Goal: Transaction & Acquisition: Purchase product/service

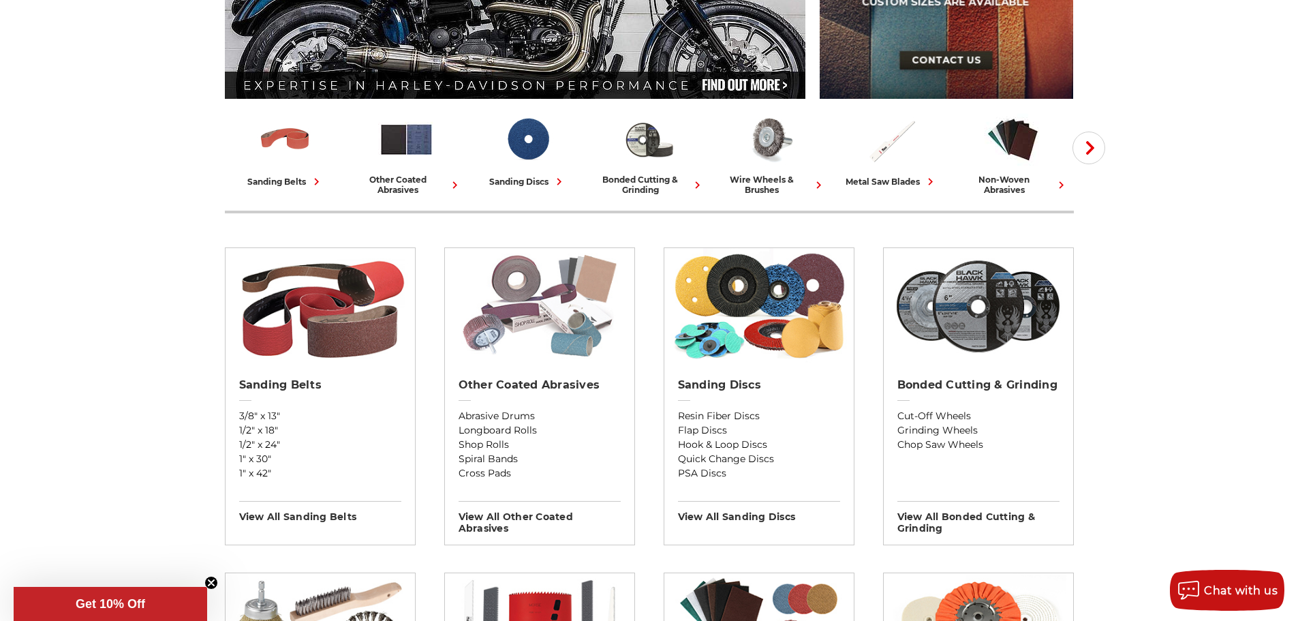
scroll to position [341, 0]
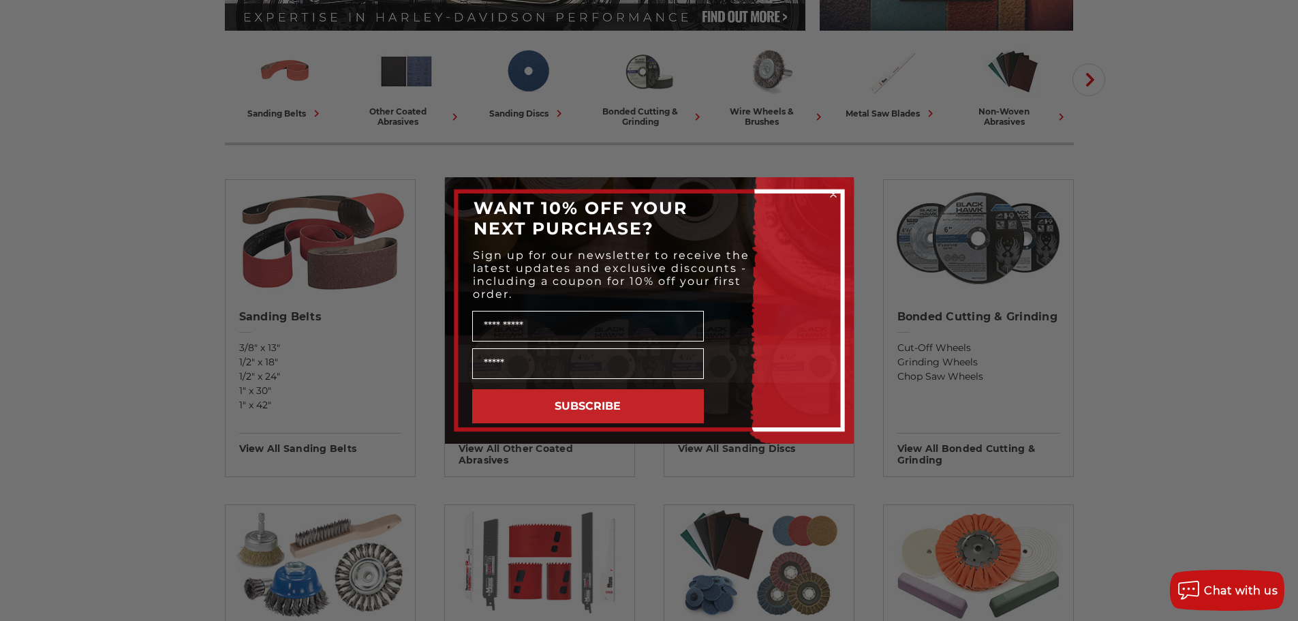
click at [833, 194] on icon "Close dialog" at bounding box center [833, 193] width 5 height 5
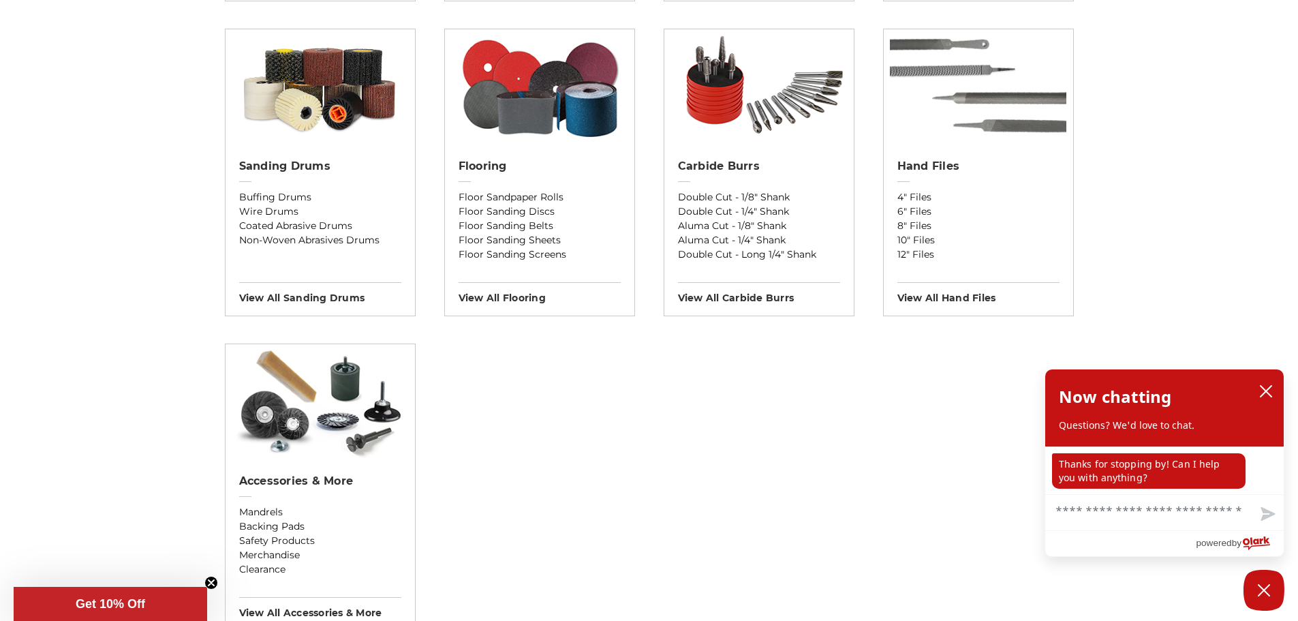
scroll to position [1022, 0]
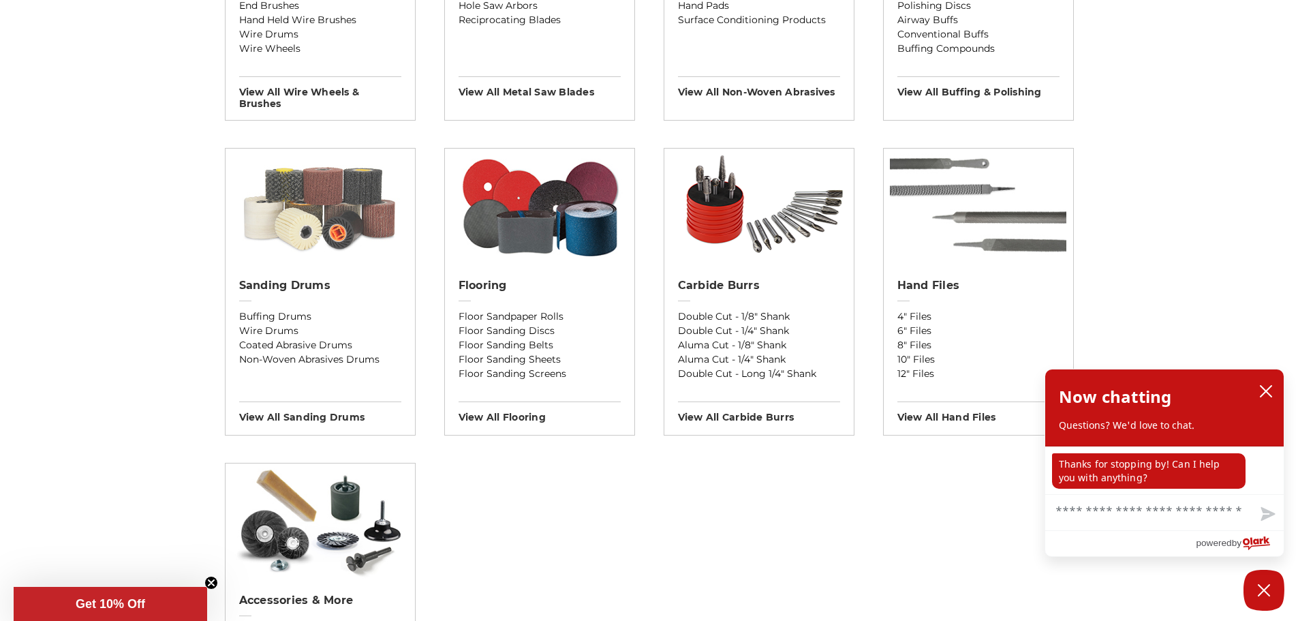
click at [350, 229] on img at bounding box center [320, 207] width 189 height 116
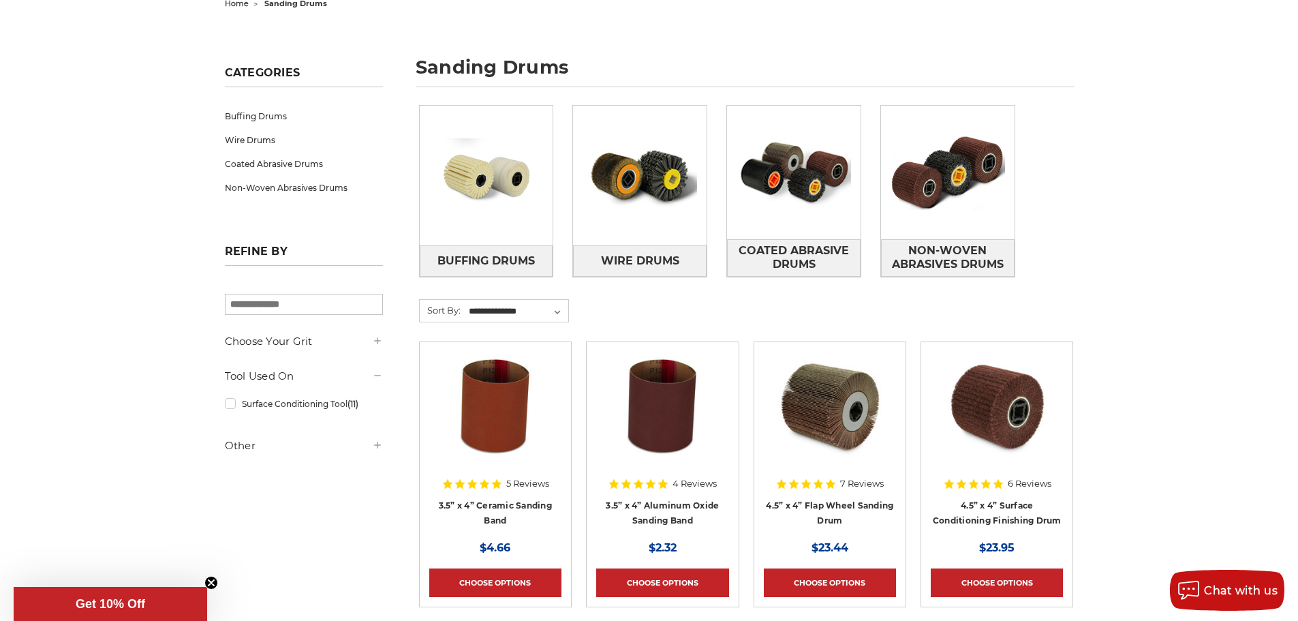
scroll to position [136, 0]
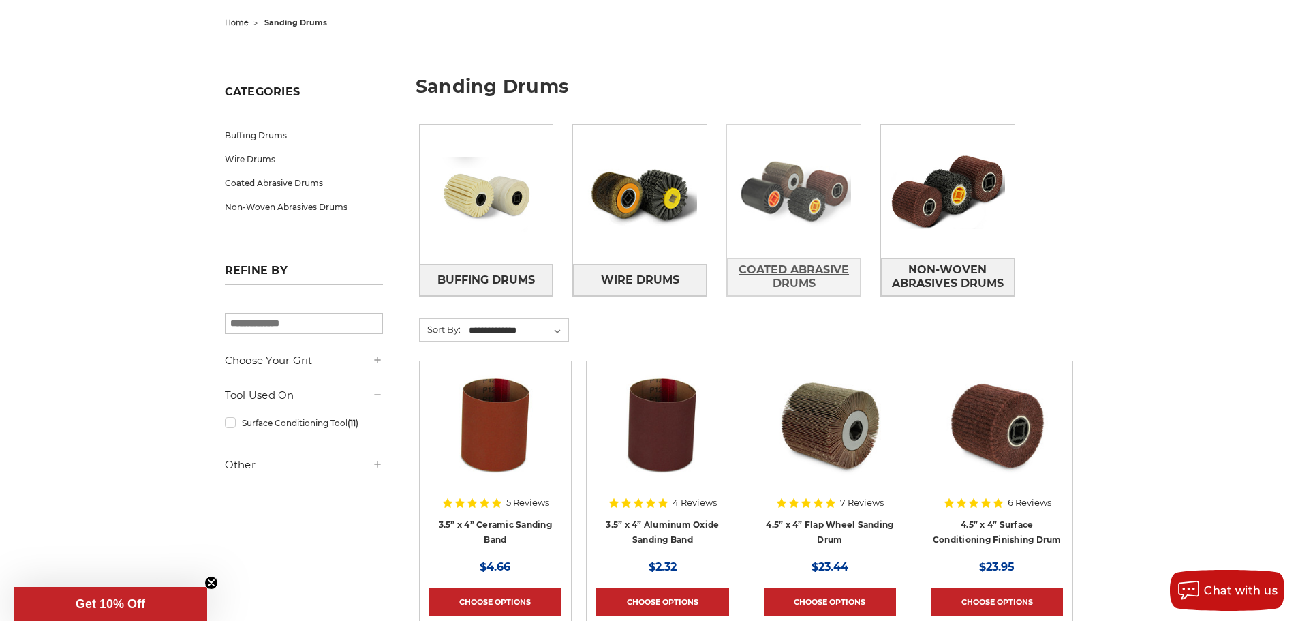
click at [822, 271] on span "Coated Abrasive Drums" at bounding box center [794, 276] width 132 height 37
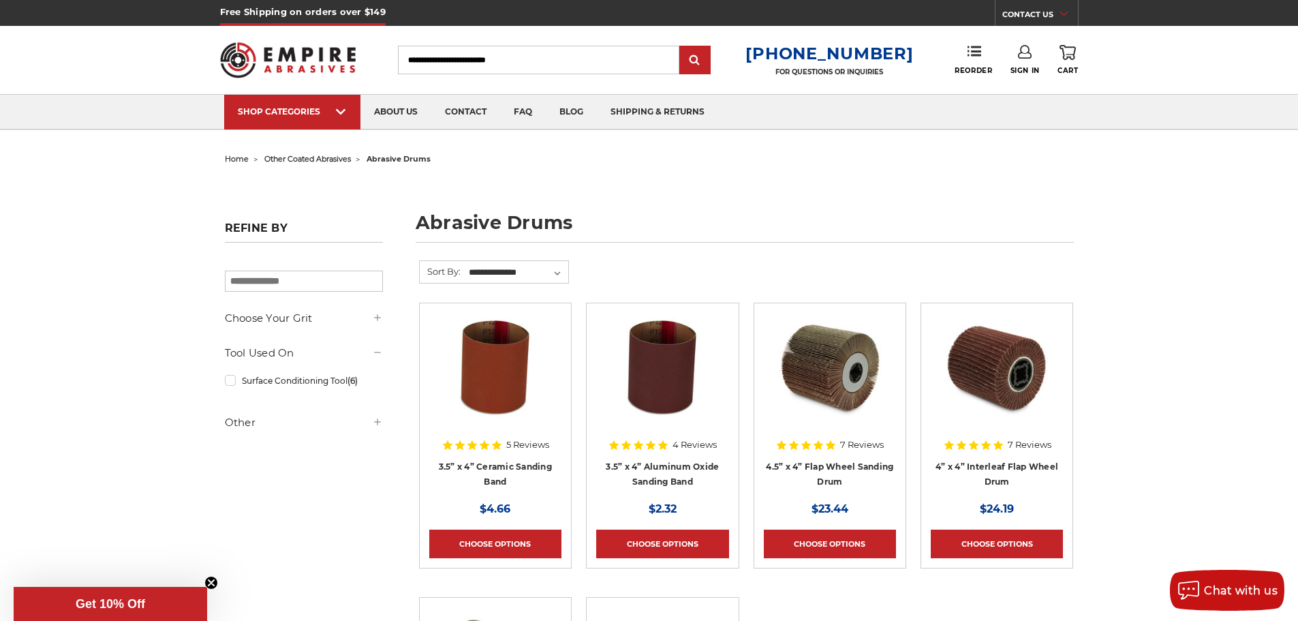
click at [233, 159] on span "home" at bounding box center [237, 159] width 24 height 10
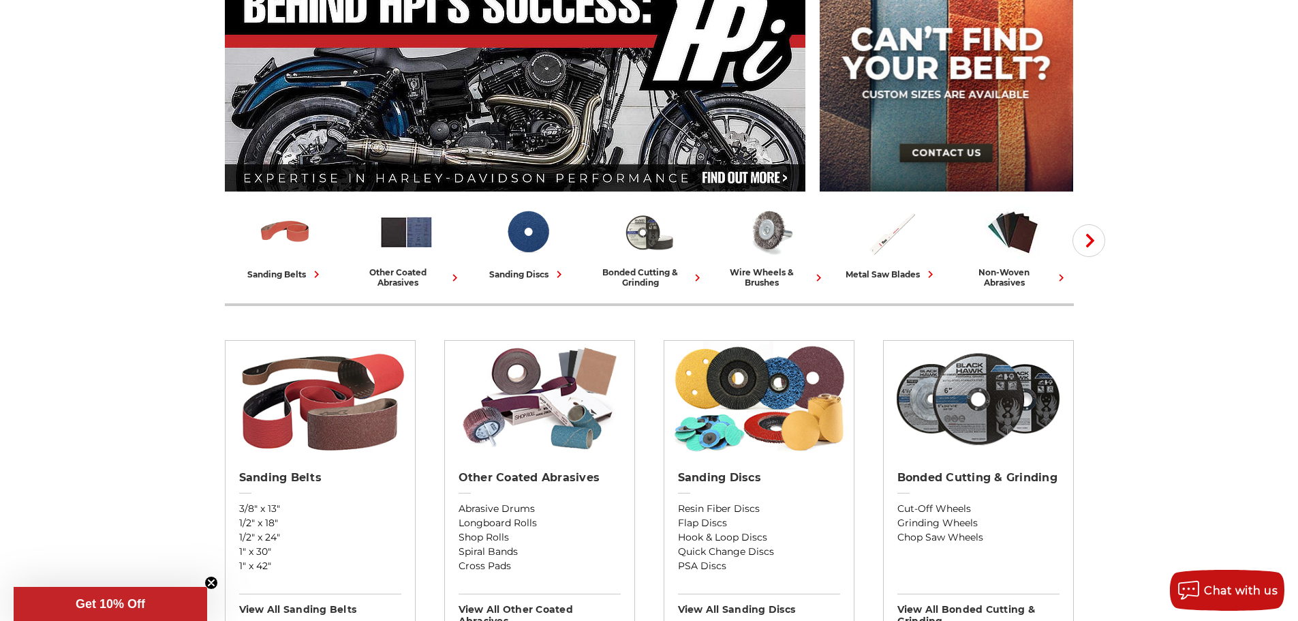
scroll to position [204, 0]
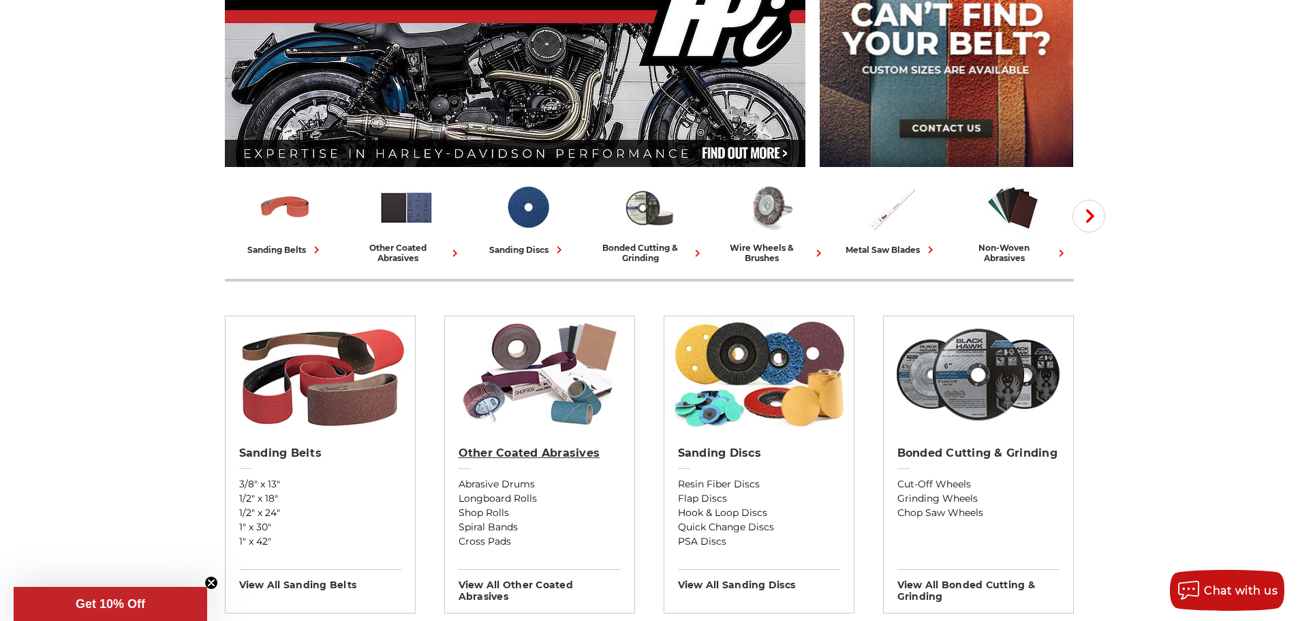
click at [563, 455] on h2 "Other Coated Abrasives" at bounding box center [540, 453] width 162 height 14
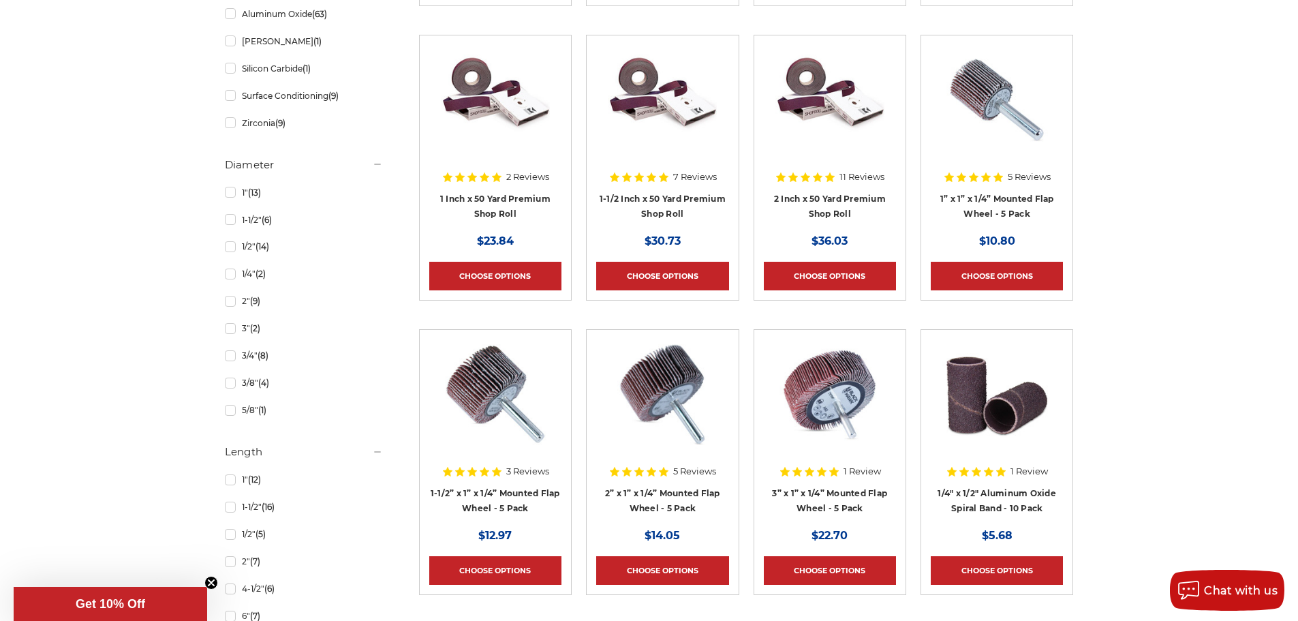
scroll to position [1022, 0]
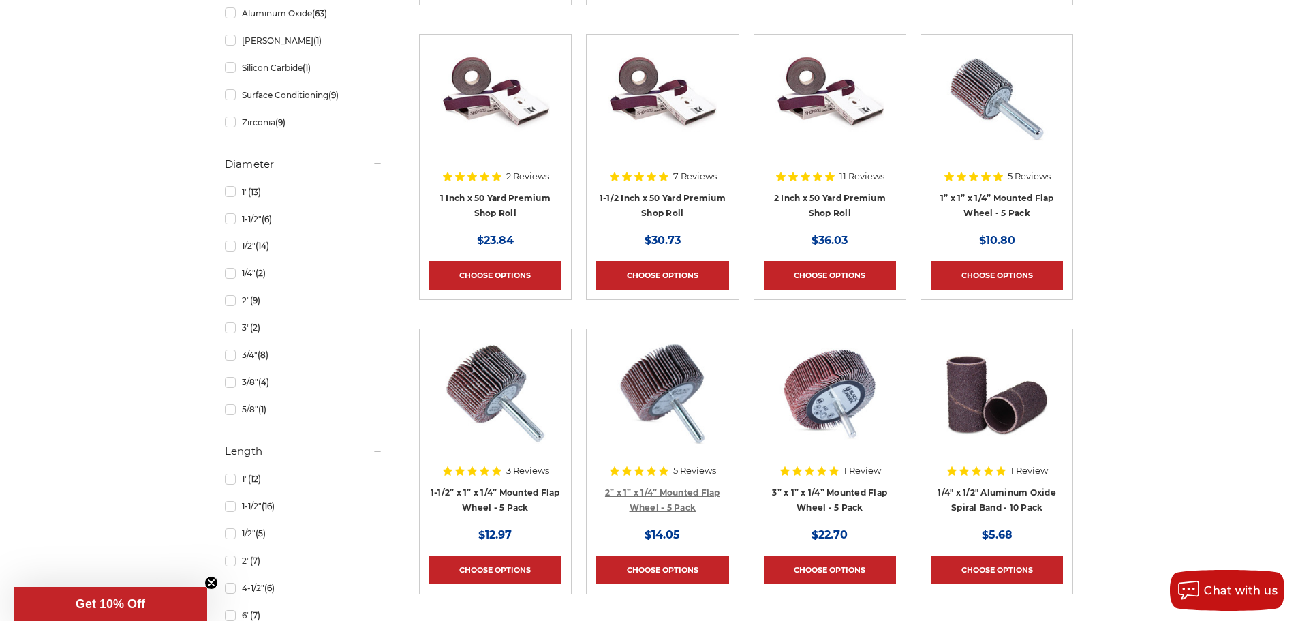
click at [666, 491] on link "2” x 1” x 1/4” Mounted Flap Wheel - 5 Pack" at bounding box center [662, 500] width 115 height 26
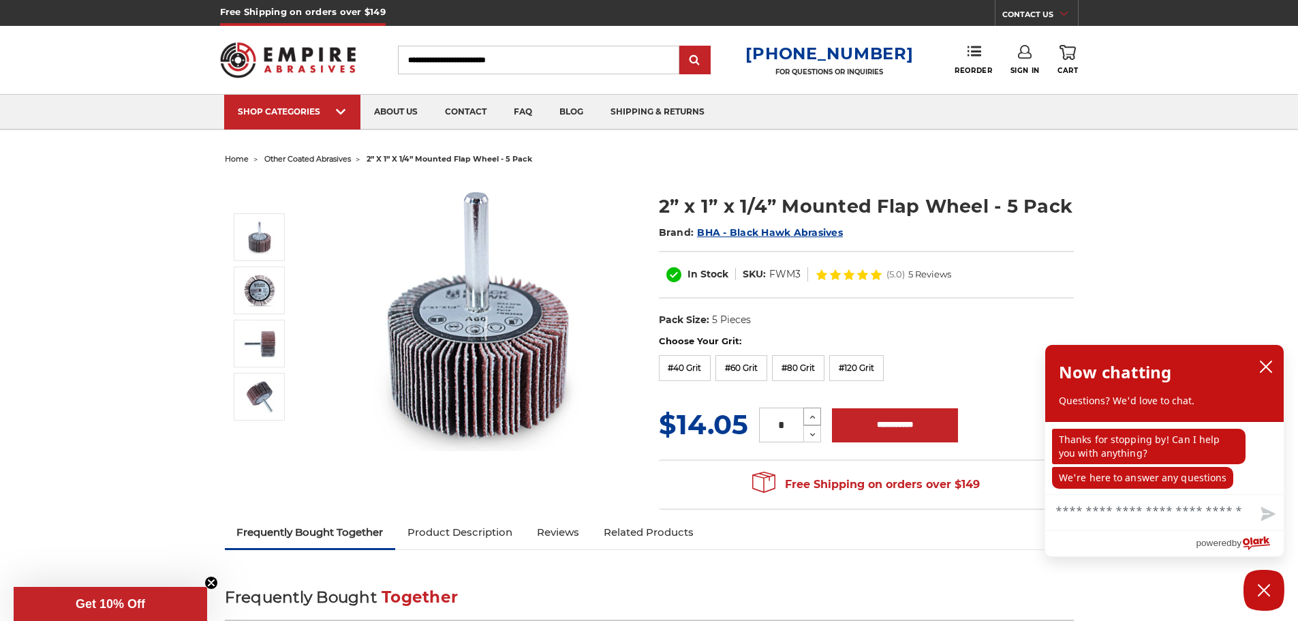
click at [812, 413] on icon at bounding box center [813, 417] width 10 height 12
type input "*"
click at [909, 433] on input "**********" at bounding box center [895, 425] width 126 height 34
click at [1026, 52] on icon at bounding box center [1025, 52] width 14 height 14
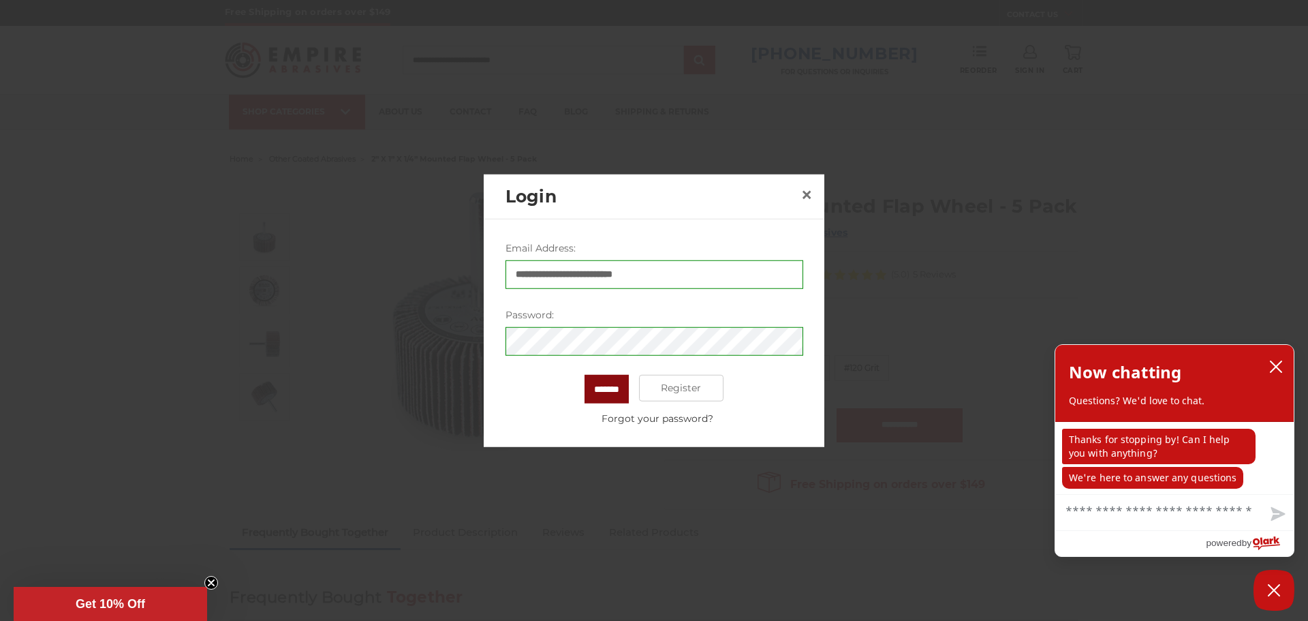
click at [596, 390] on input "*******" at bounding box center [607, 388] width 44 height 29
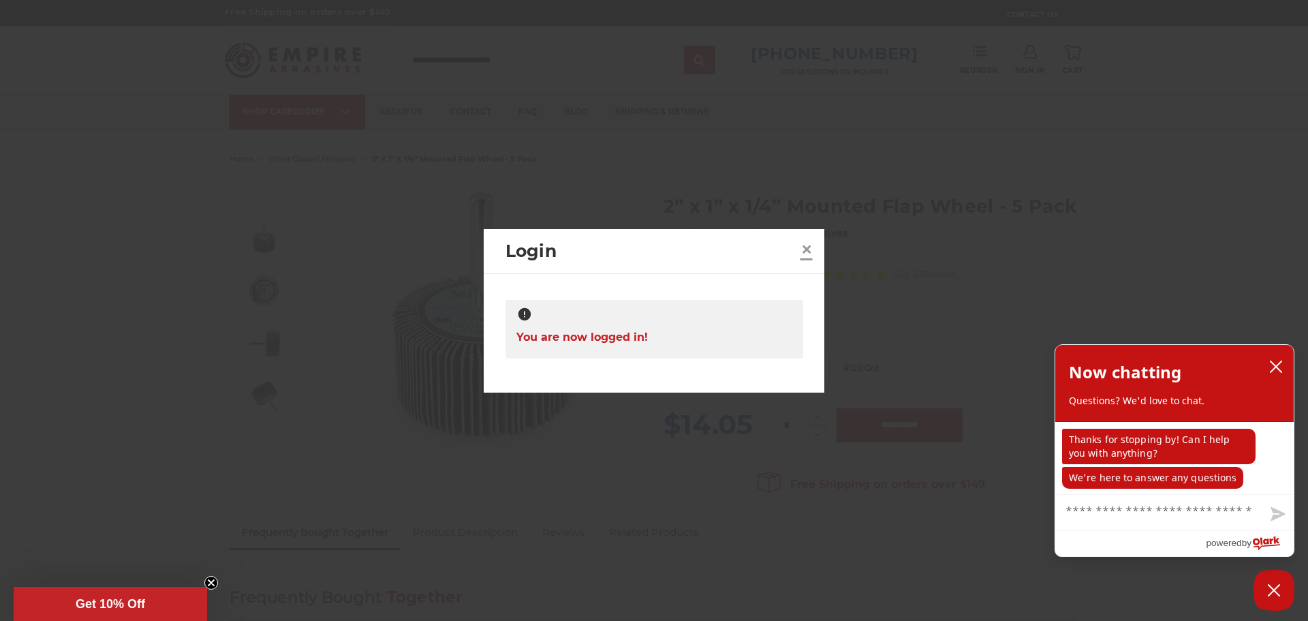
click at [810, 247] on span "×" at bounding box center [807, 249] width 12 height 27
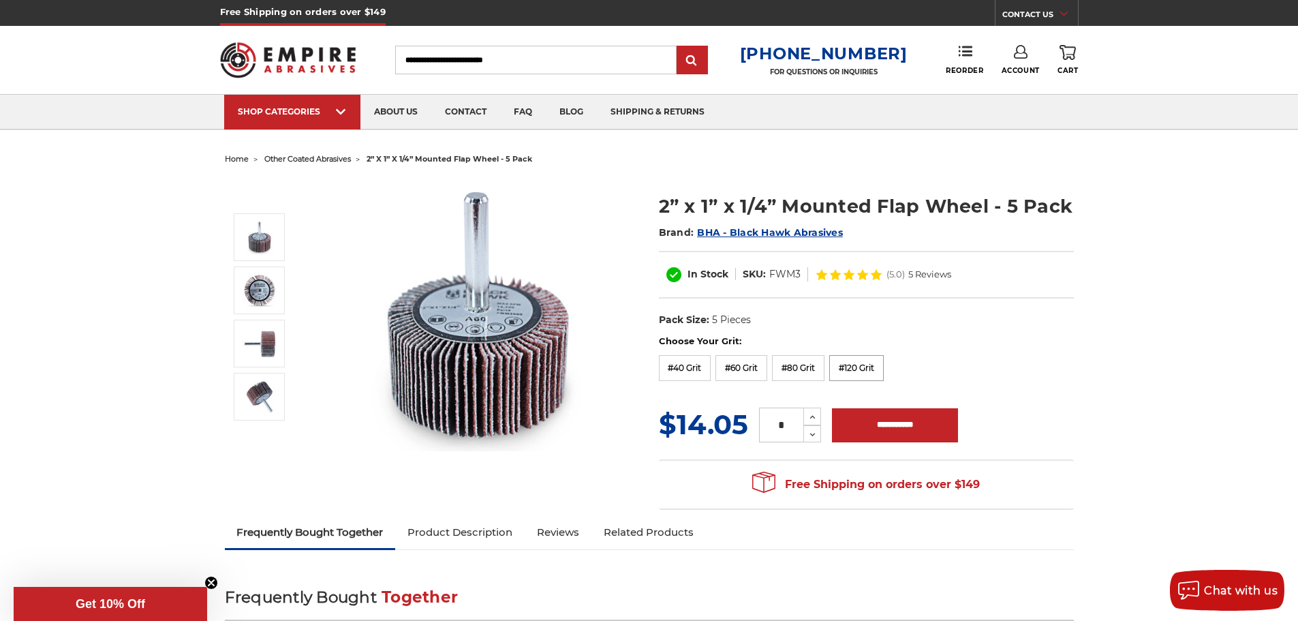
click at [854, 366] on label "#120 Grit" at bounding box center [856, 368] width 55 height 26
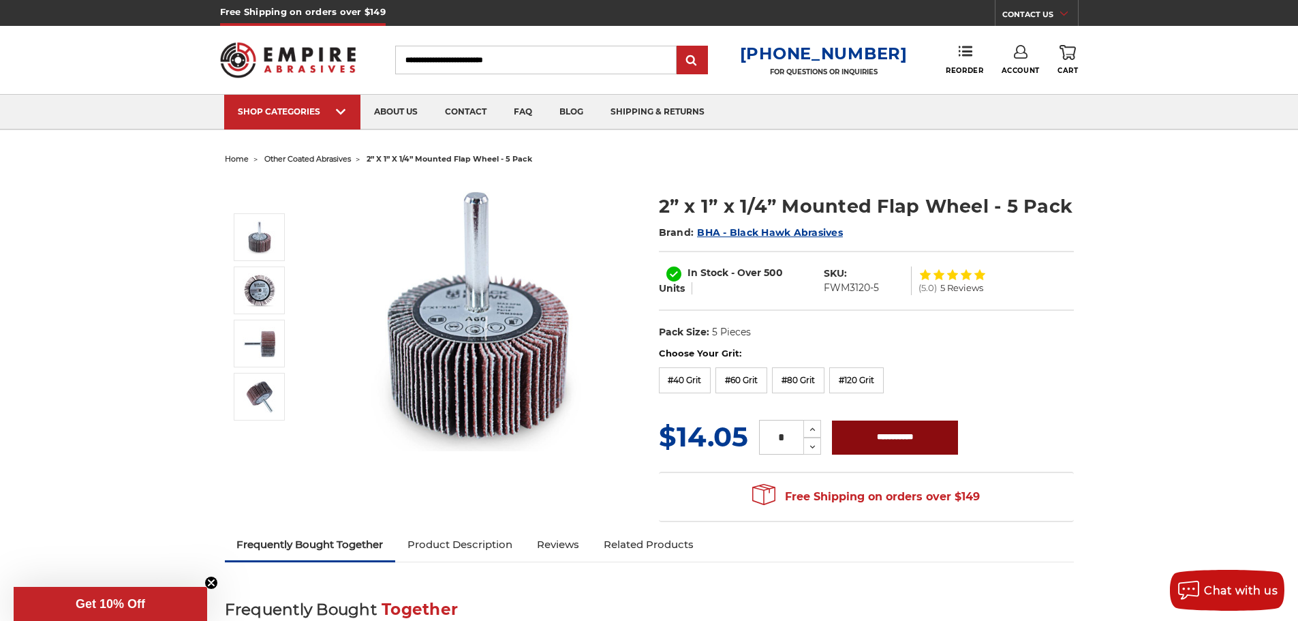
click at [900, 437] on input "**********" at bounding box center [895, 437] width 126 height 34
type input "**********"
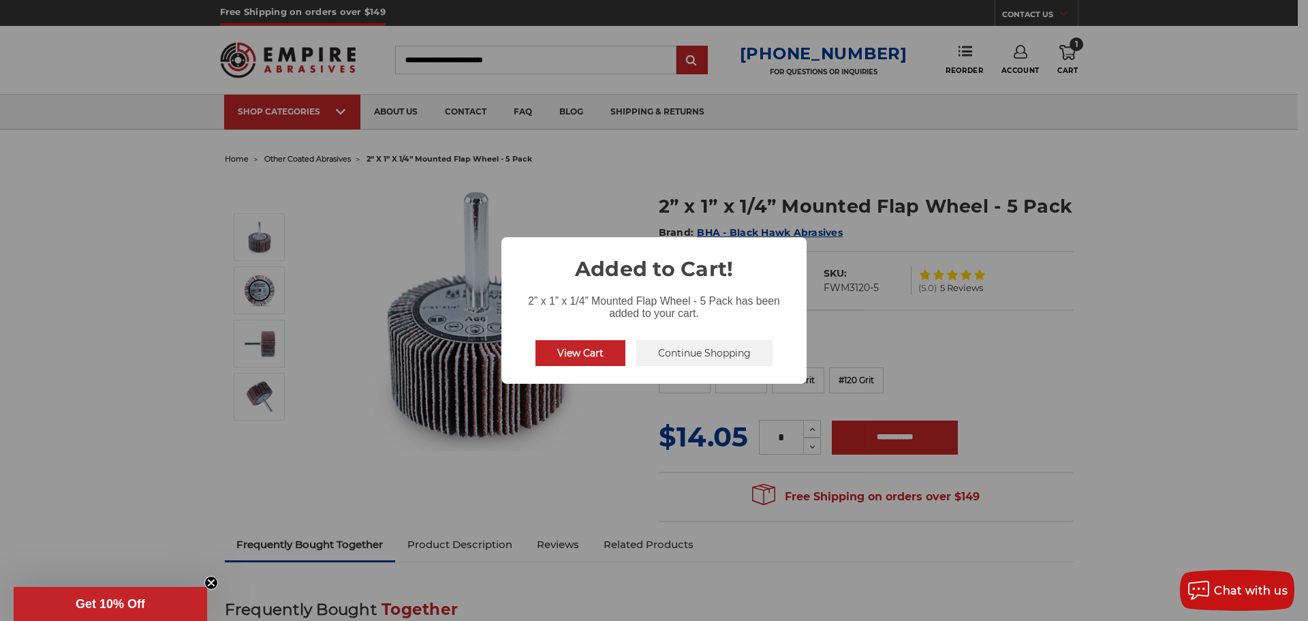
click at [567, 347] on button "View Cart" at bounding box center [581, 353] width 90 height 26
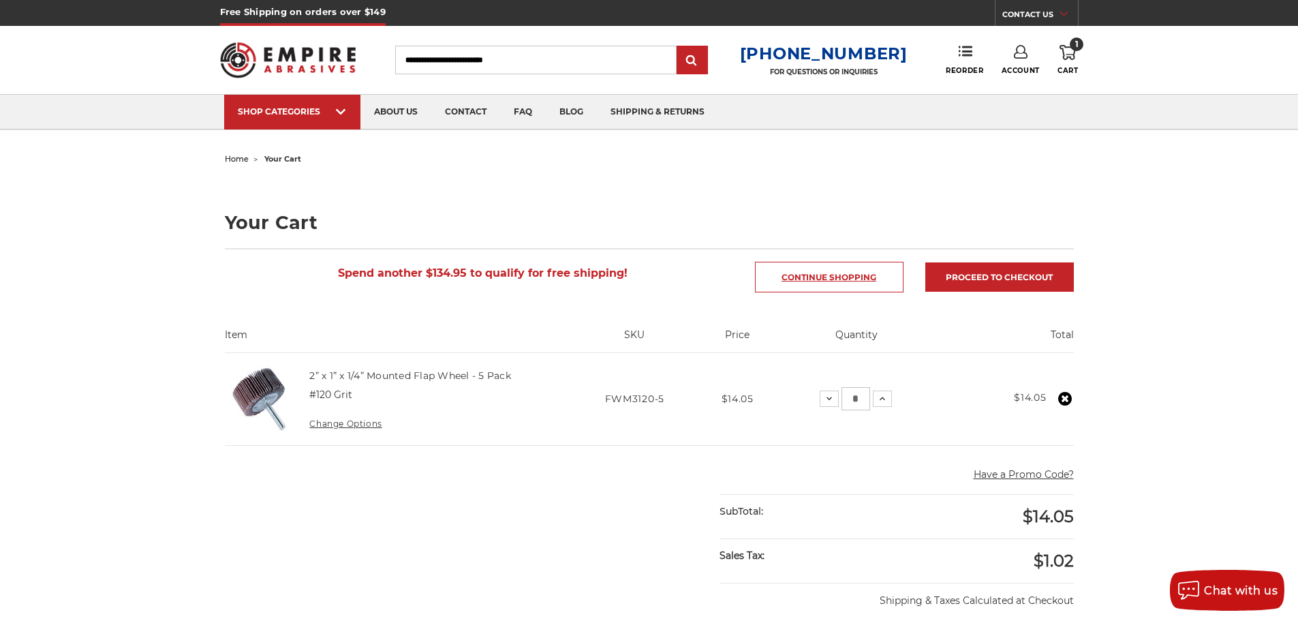
click at [828, 277] on link "Continue Shopping" at bounding box center [829, 277] width 149 height 31
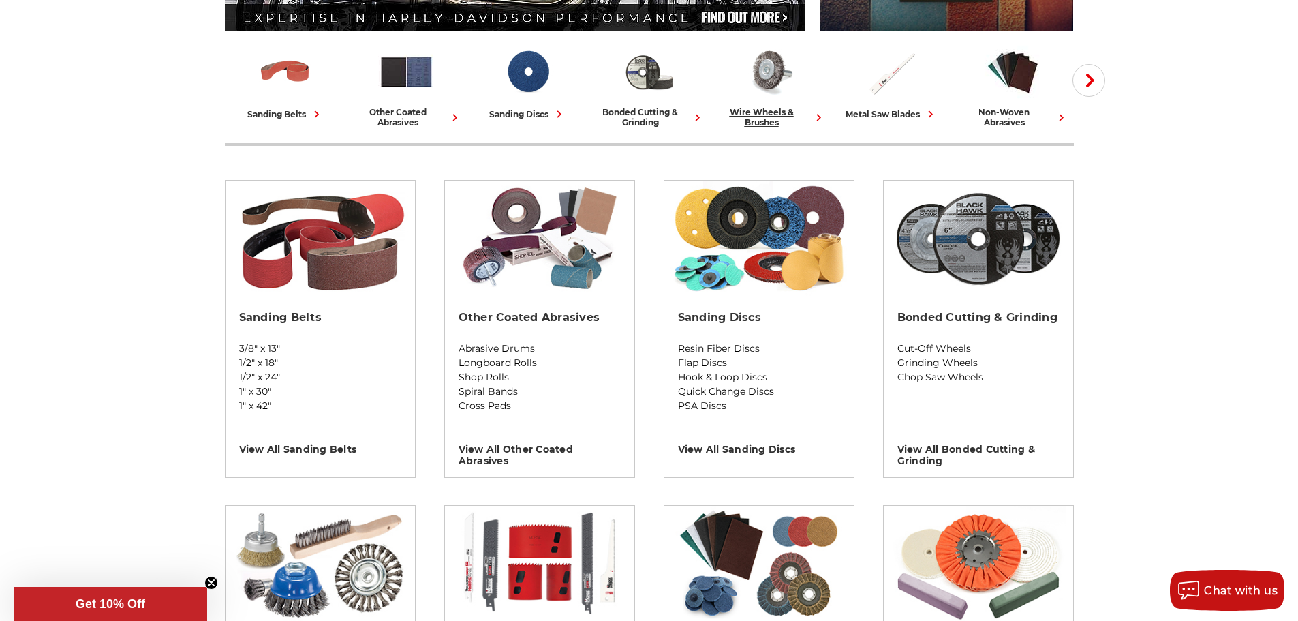
scroll to position [341, 0]
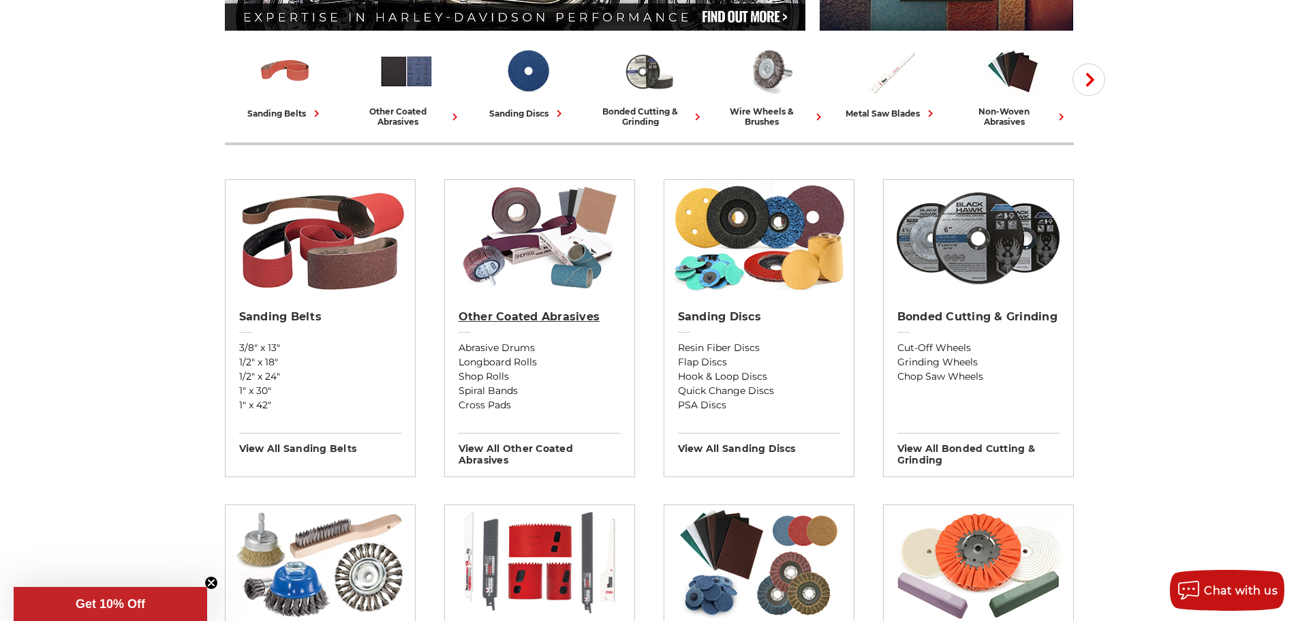
click at [560, 337] on link "Other Coated Abrasives" at bounding box center [540, 325] width 162 height 31
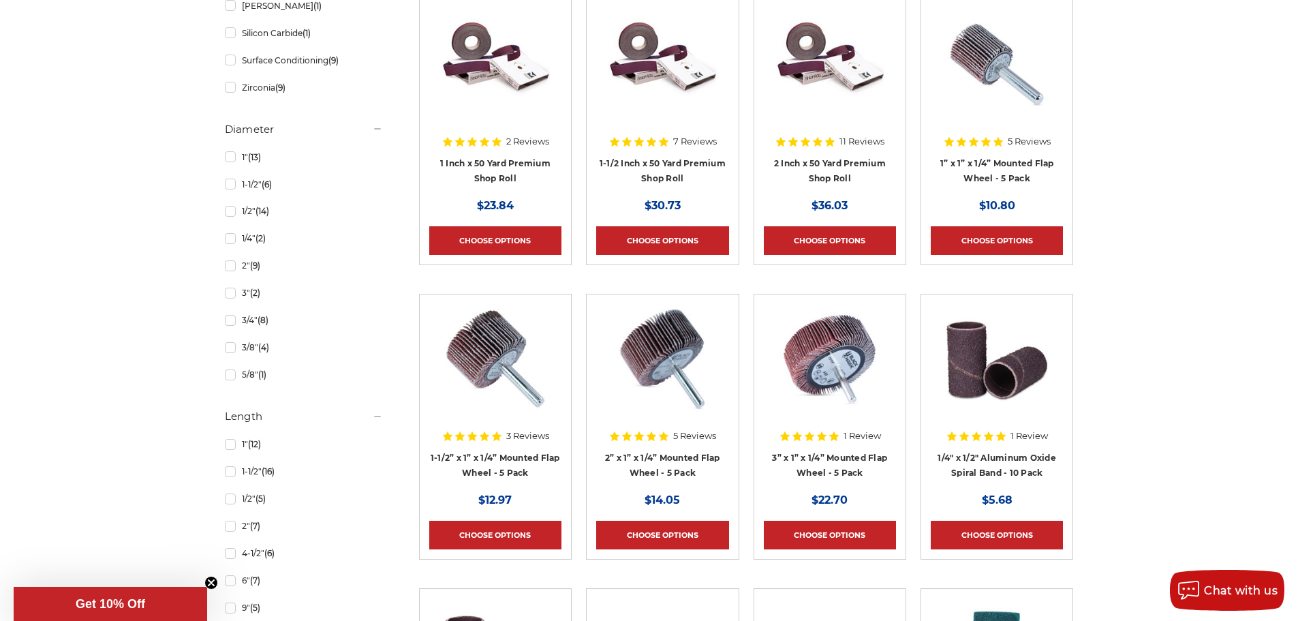
scroll to position [1090, 0]
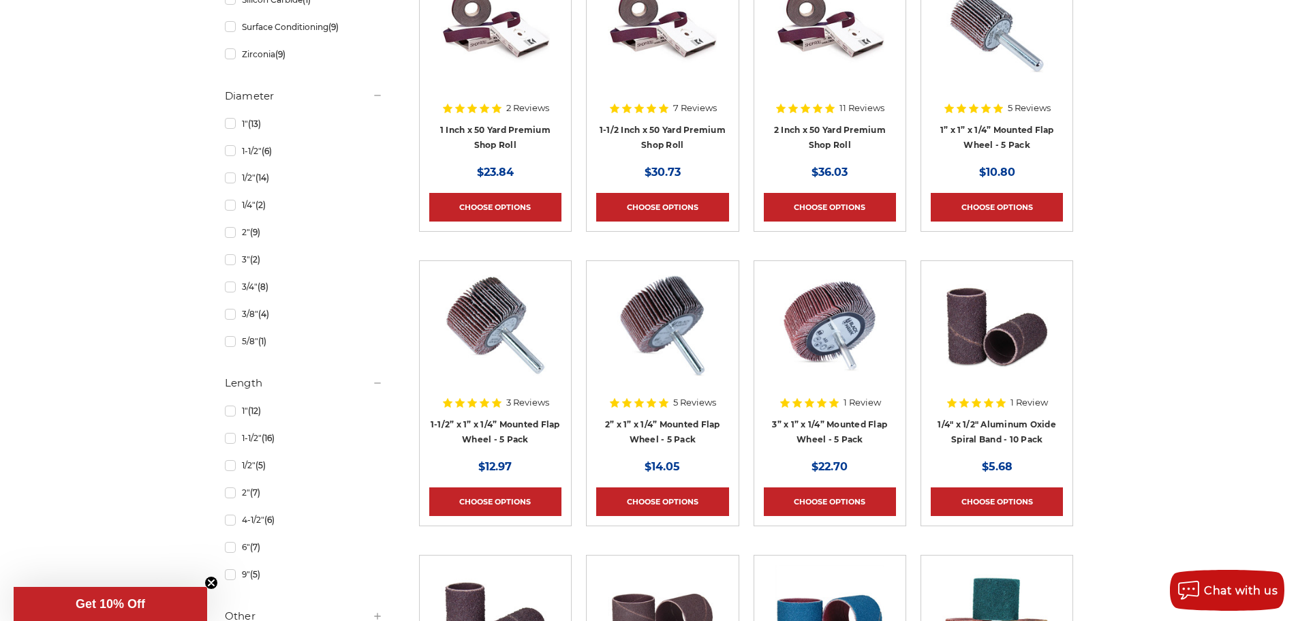
click at [646, 375] on img at bounding box center [662, 325] width 109 height 109
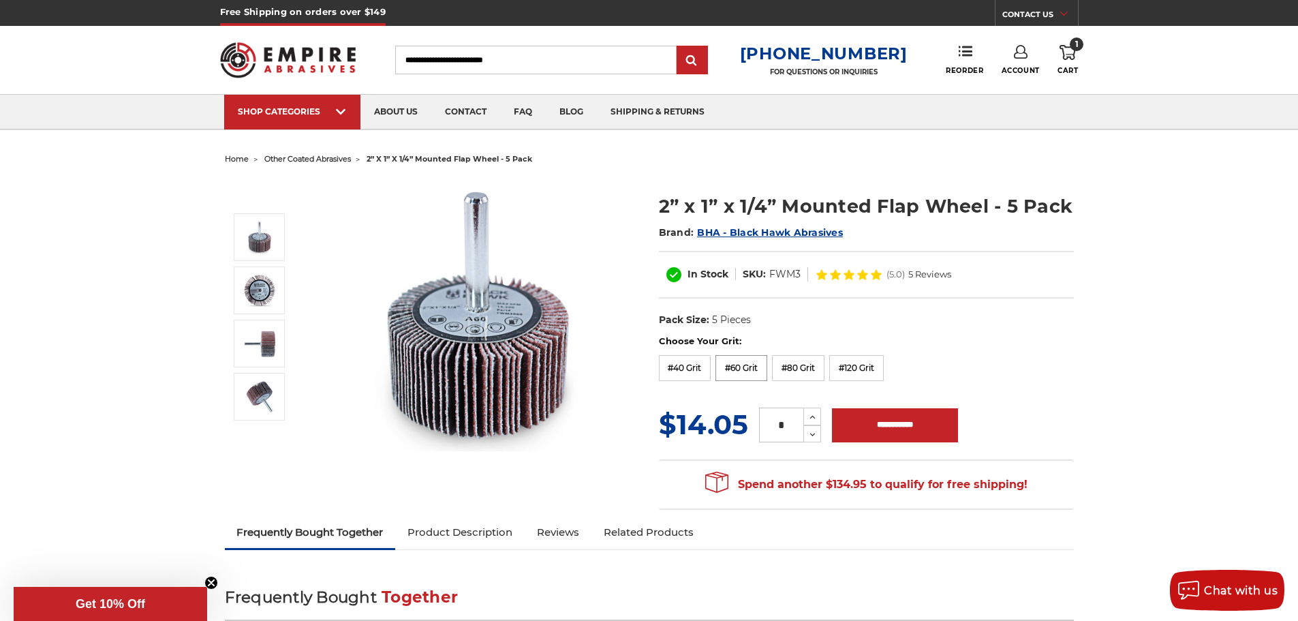
click at [747, 369] on label "#60 Grit" at bounding box center [742, 368] width 52 height 26
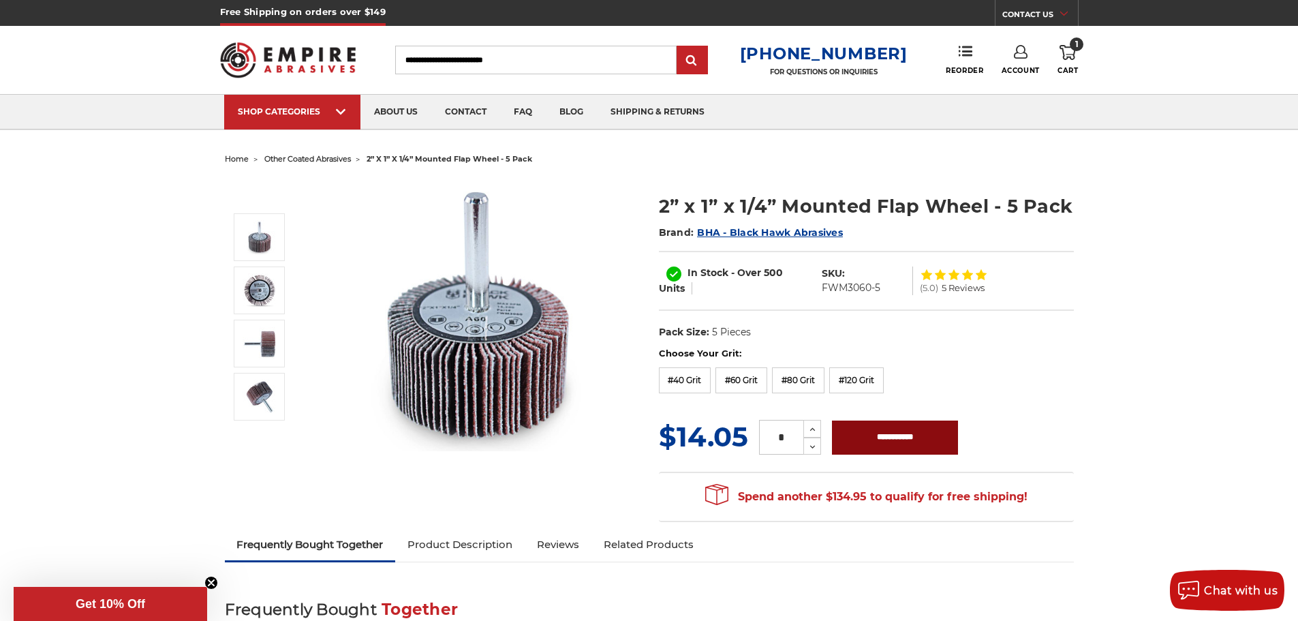
click at [866, 436] on input "**********" at bounding box center [895, 437] width 126 height 34
type input "**********"
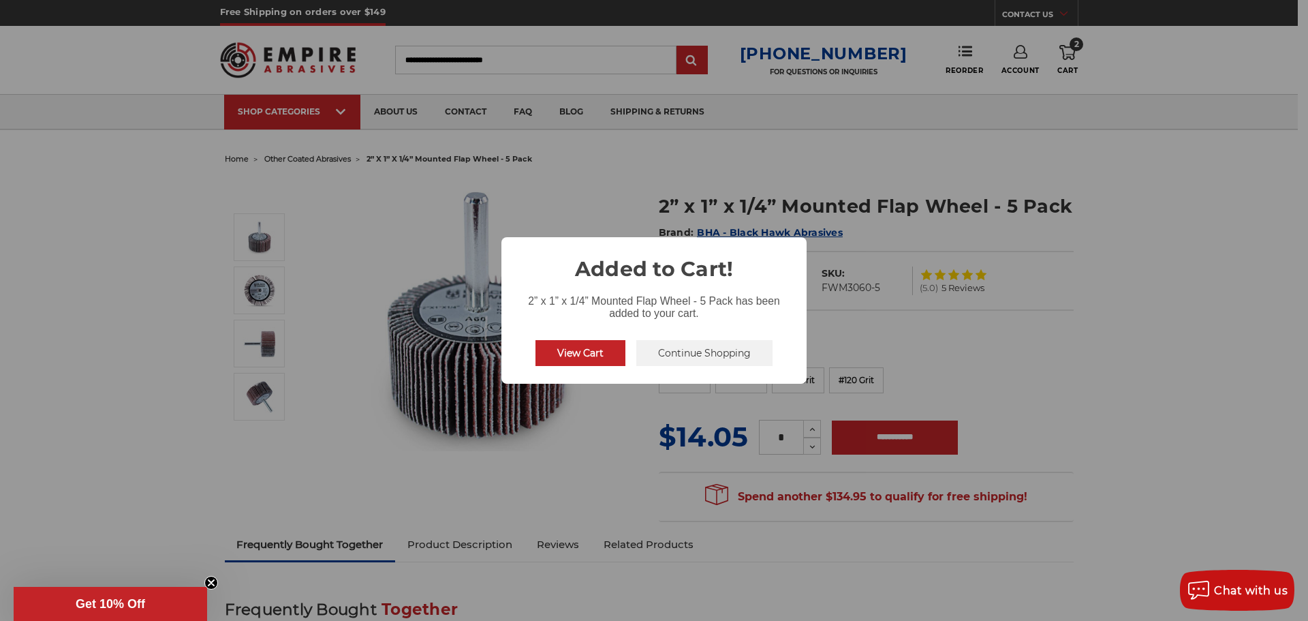
click at [609, 356] on button "View Cart" at bounding box center [581, 353] width 90 height 26
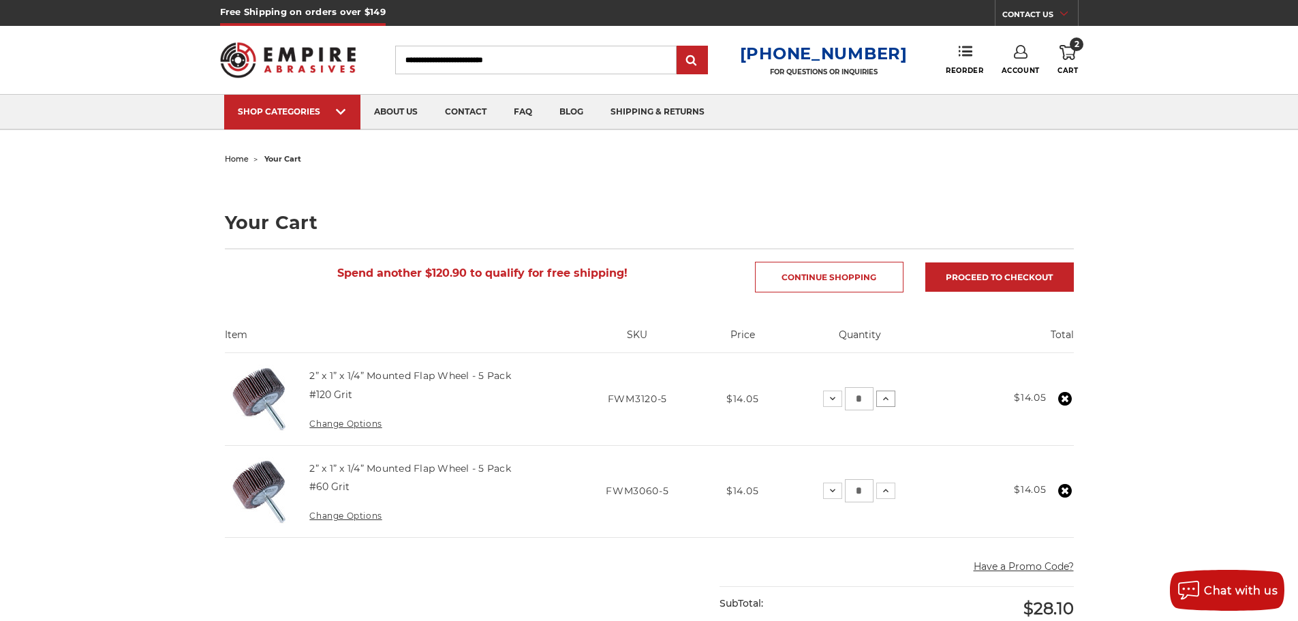
click at [885, 397] on icon at bounding box center [885, 398] width 11 height 11
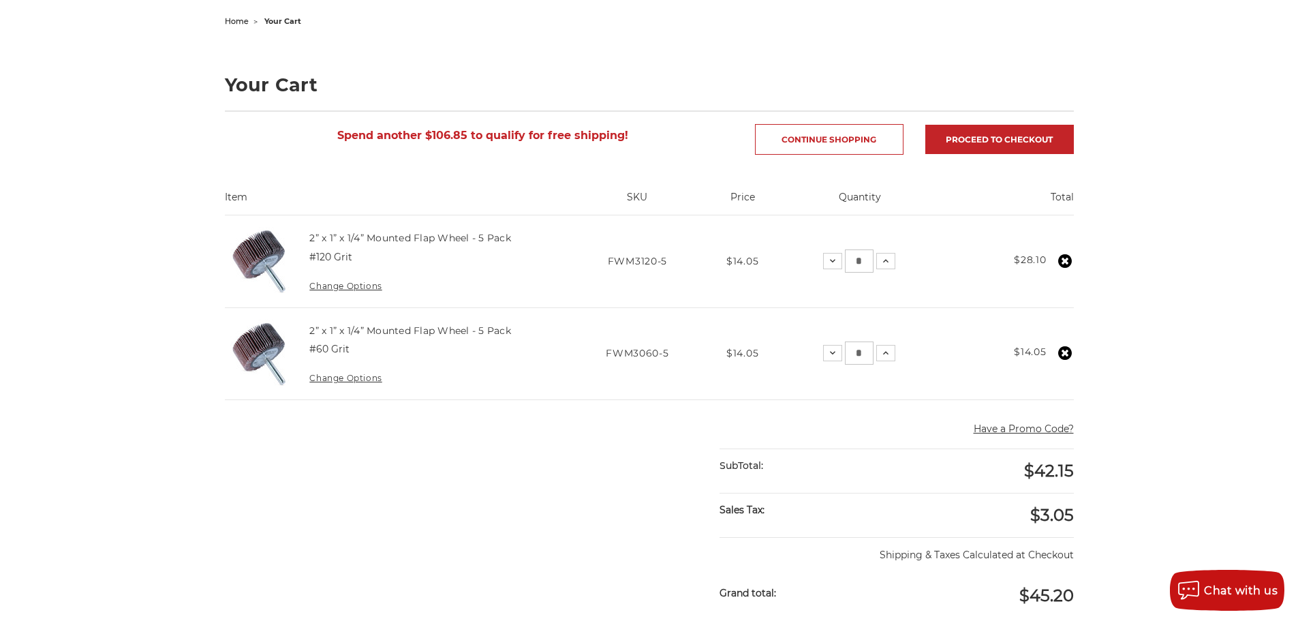
scroll to position [136, 0]
click at [1002, 139] on link "Proceed to checkout" at bounding box center [999, 140] width 149 height 29
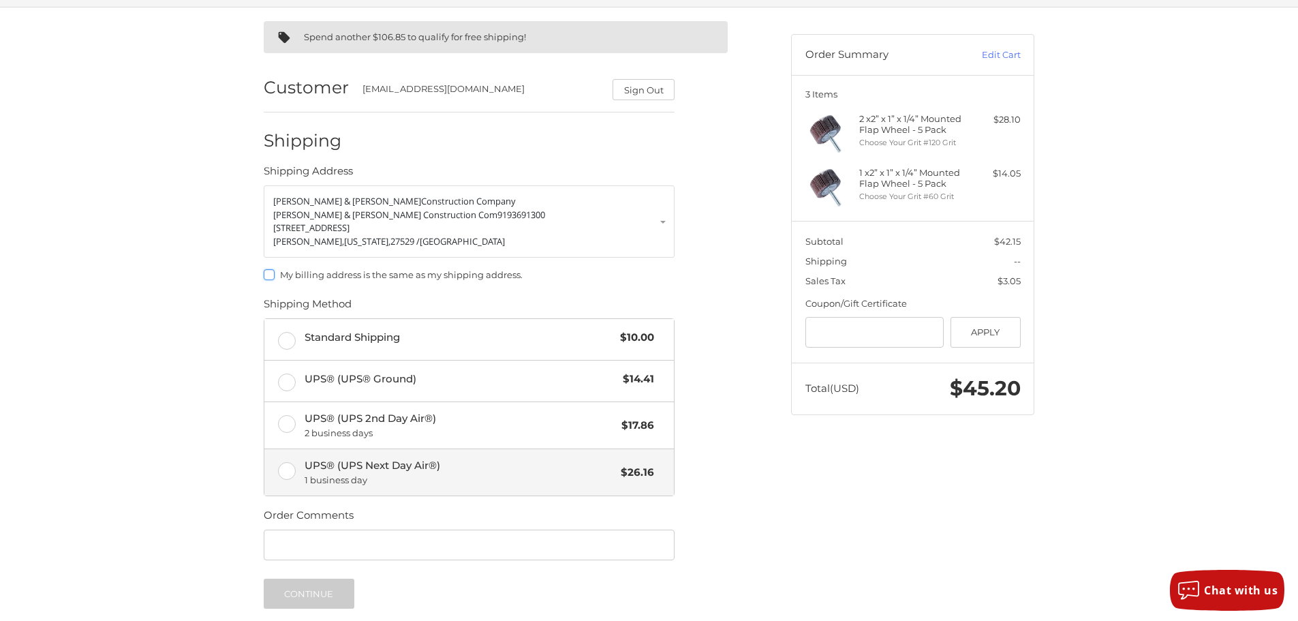
scroll to position [68, 0]
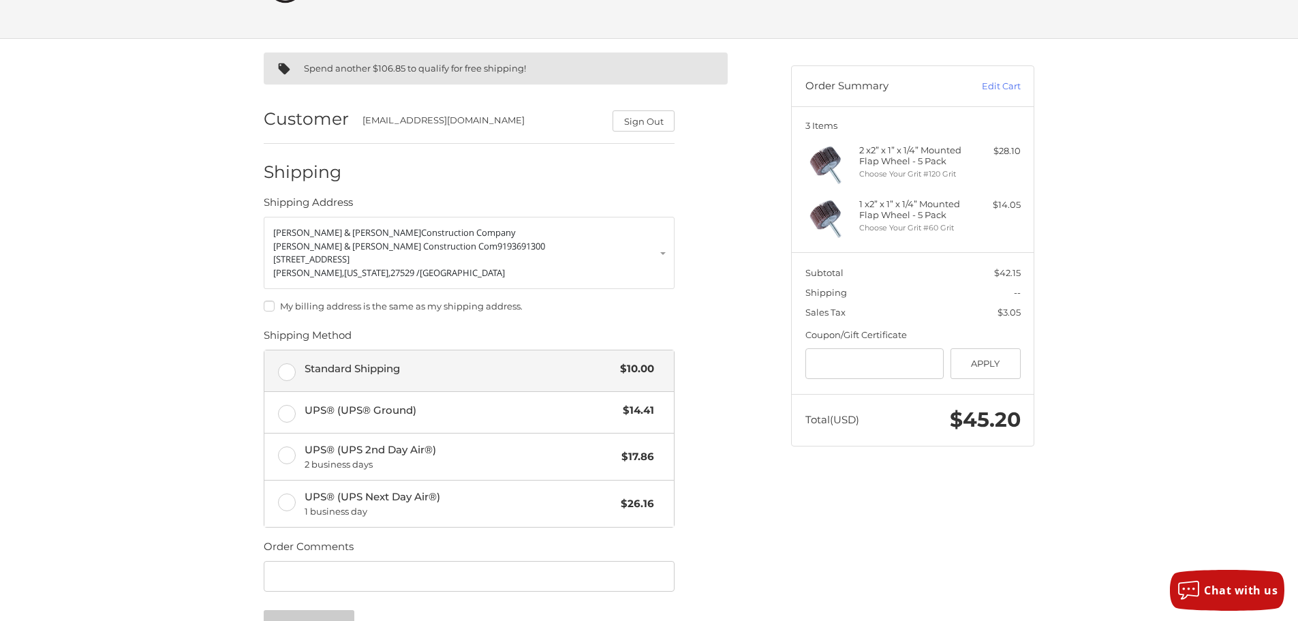
click at [287, 369] on label "Standard Shipping $10.00" at bounding box center [469, 370] width 410 height 41
click at [268, 303] on label "My billing address is the same as my shipping address." at bounding box center [469, 306] width 411 height 11
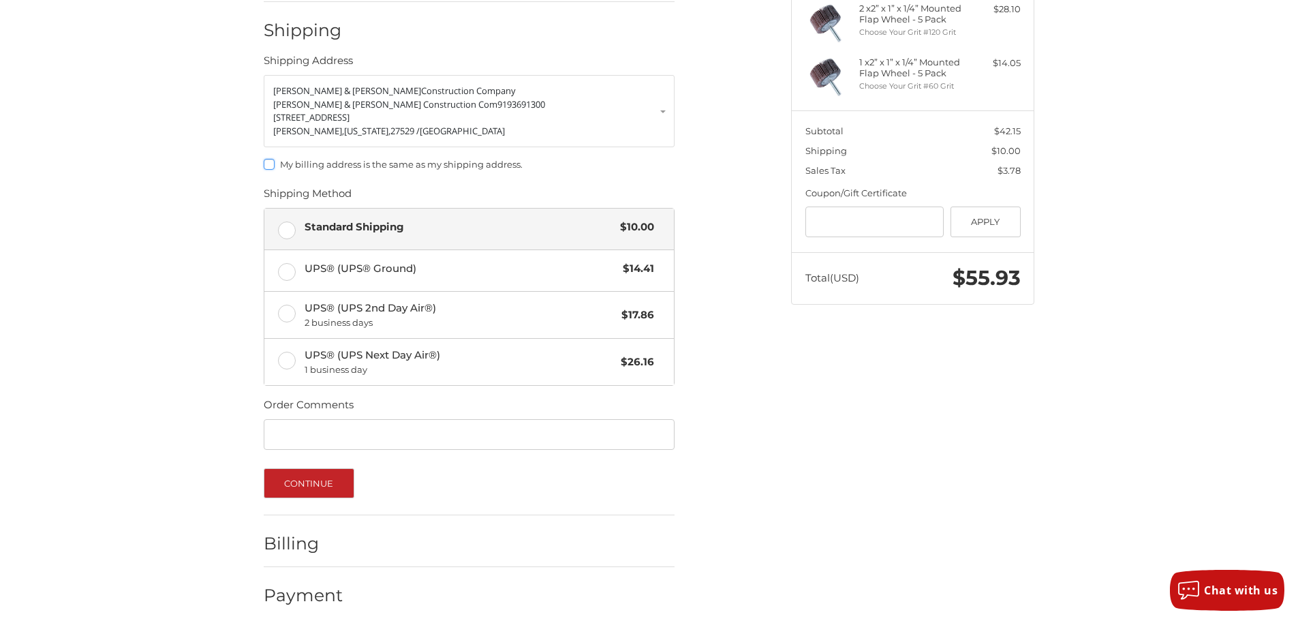
scroll to position [221, 0]
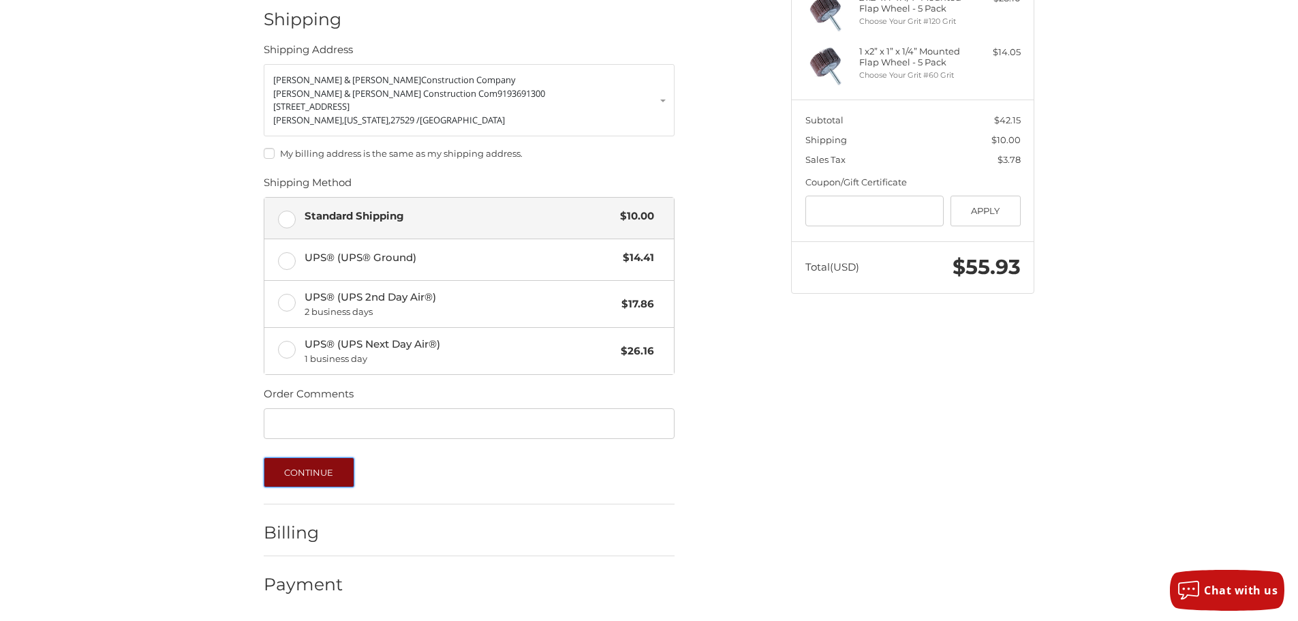
click at [292, 463] on button "Continue" at bounding box center [309, 472] width 91 height 30
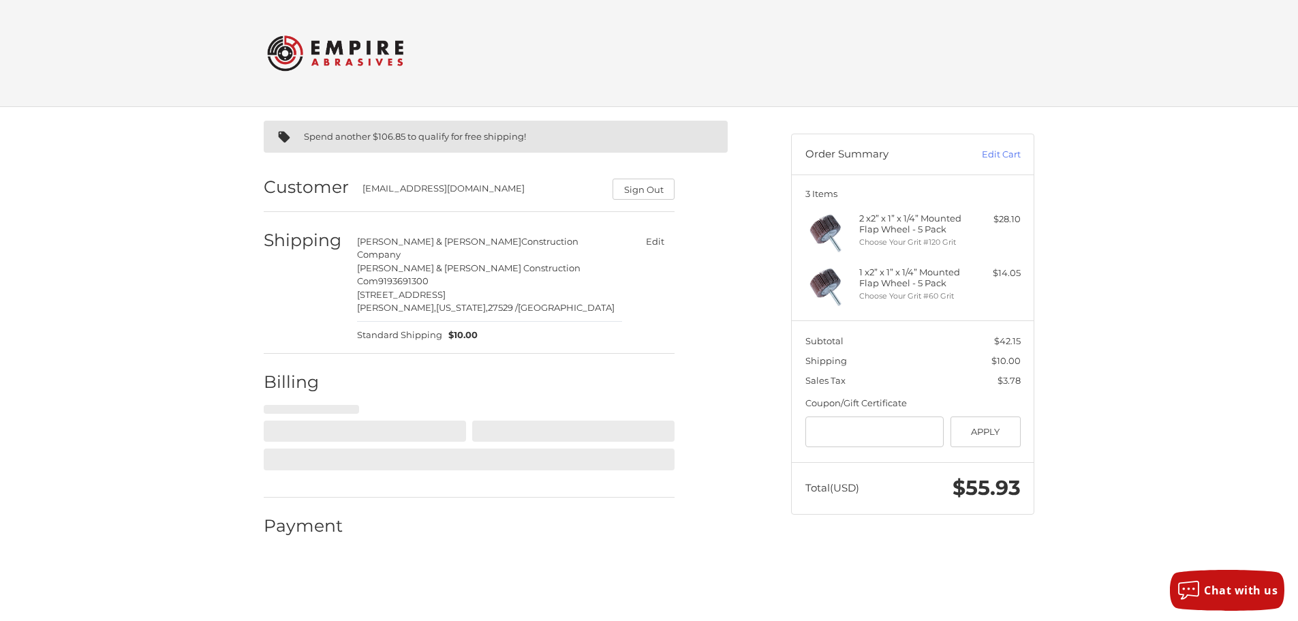
scroll to position [0, 0]
select select "**"
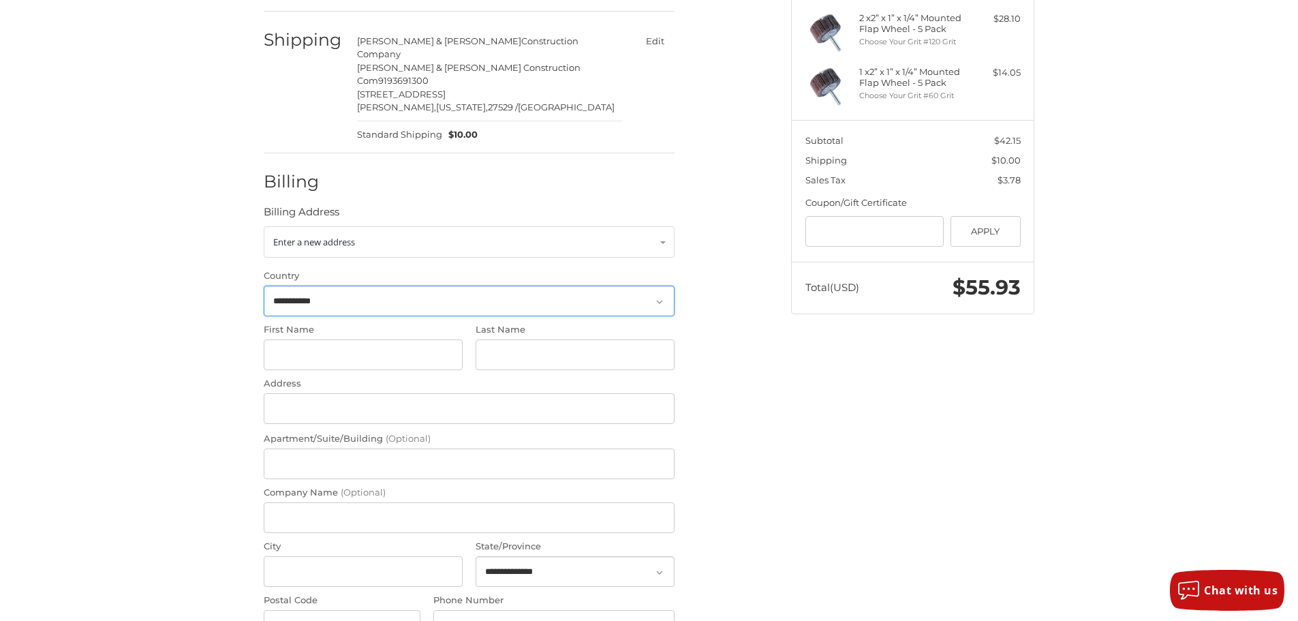
scroll to position [203, 0]
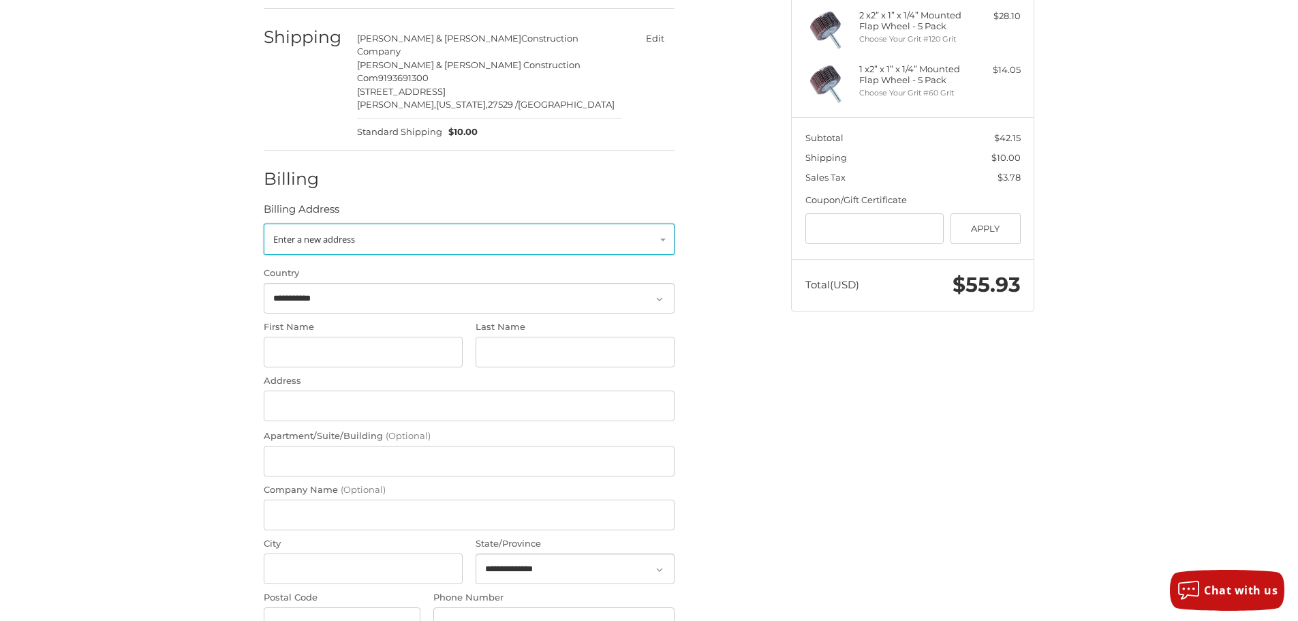
click at [365, 224] on link "Enter a new address" at bounding box center [469, 239] width 411 height 31
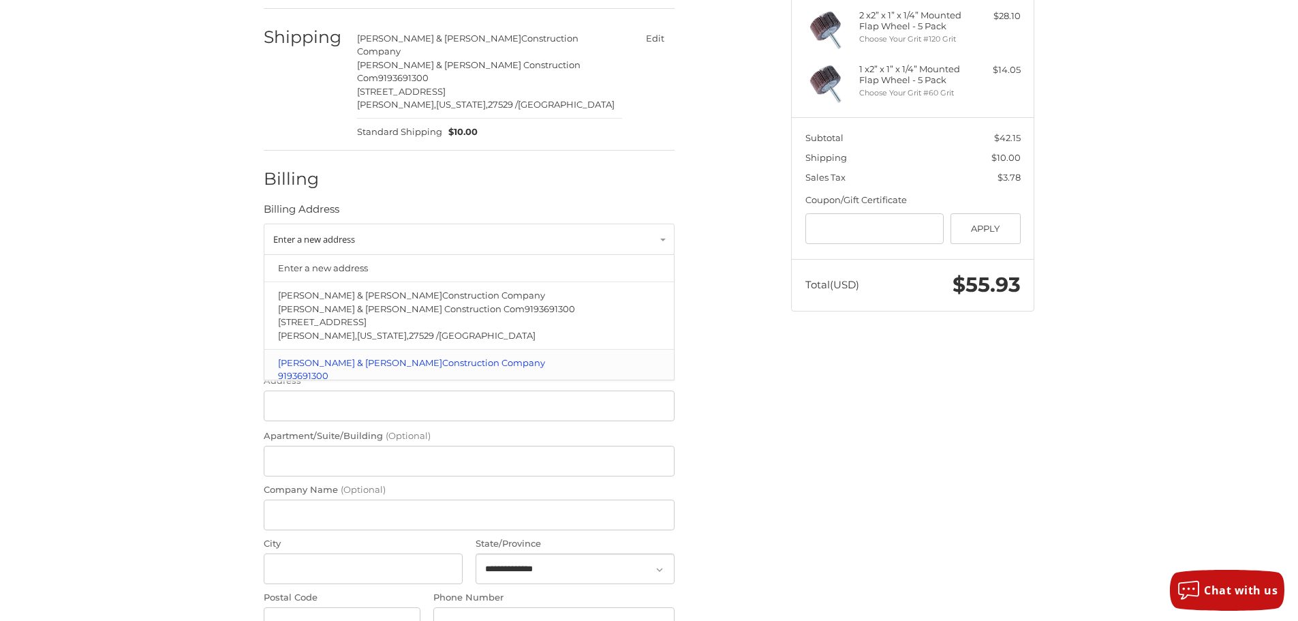
click at [442, 357] on span "Construction Company" at bounding box center [493, 362] width 103 height 11
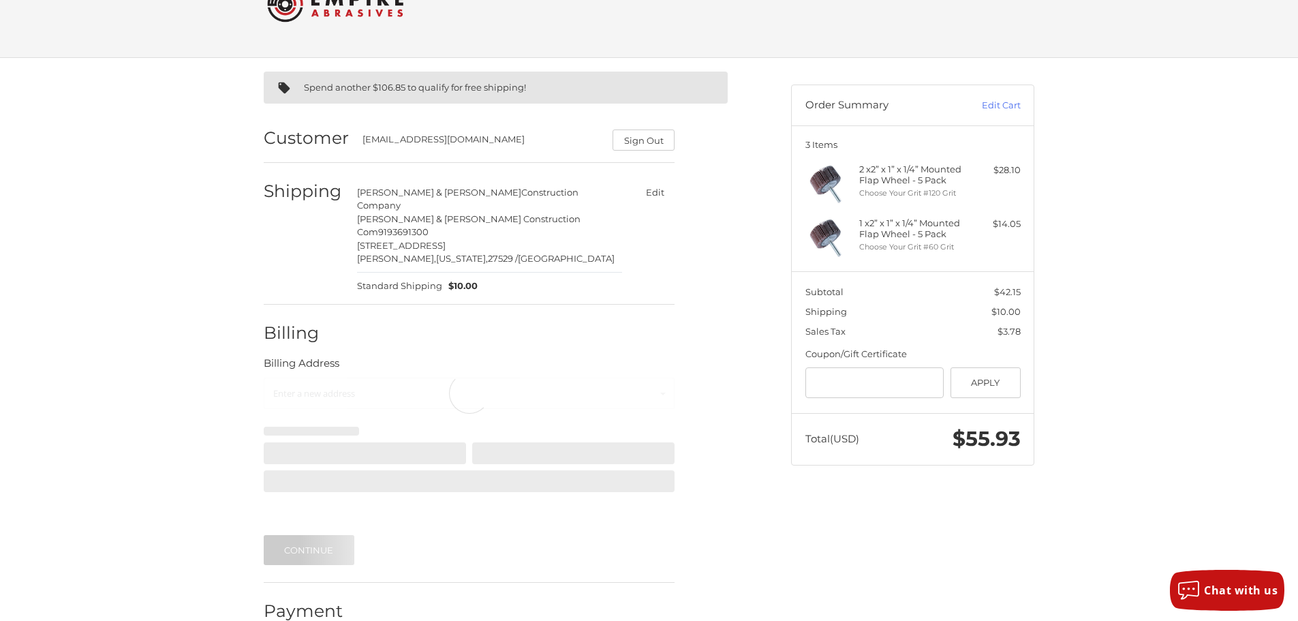
scroll to position [0, 0]
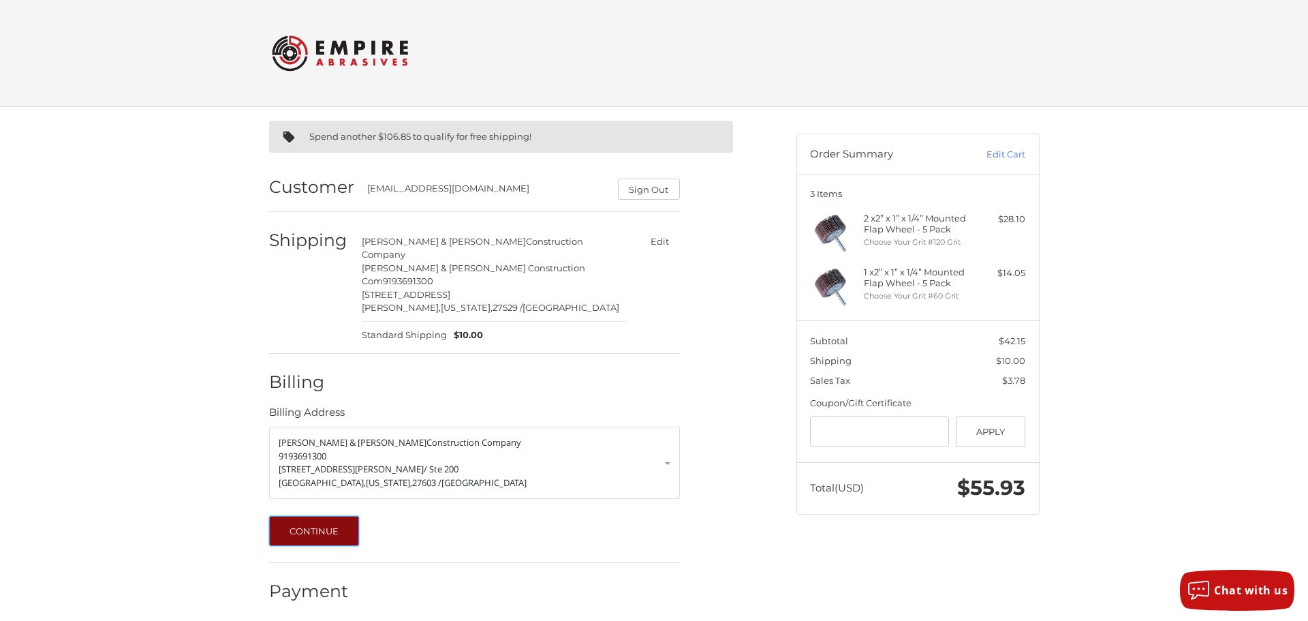
click at [316, 516] on button "Continue" at bounding box center [314, 531] width 91 height 30
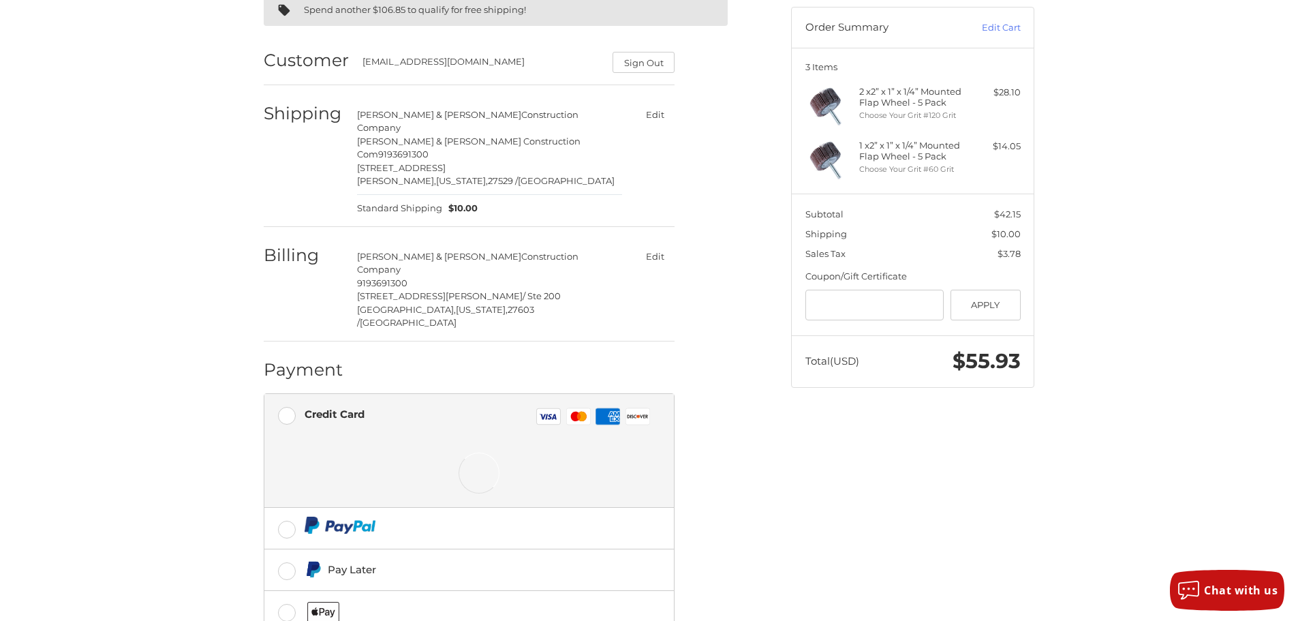
scroll to position [170, 0]
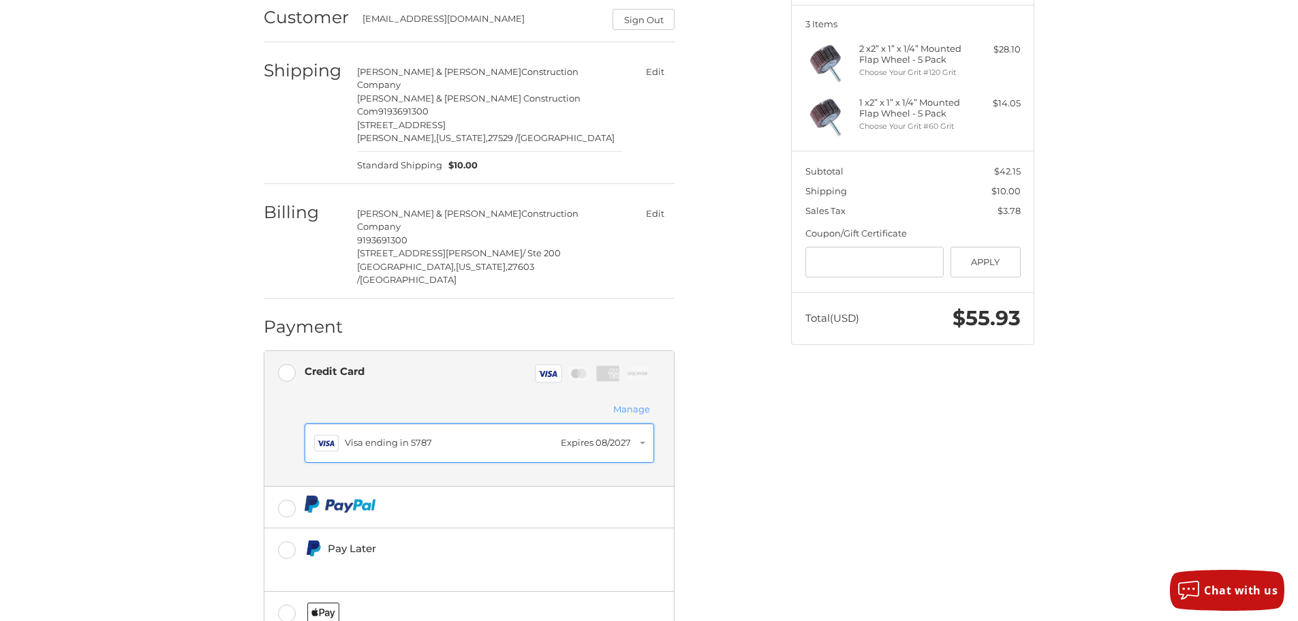
click at [401, 436] on div "Visa ending in 5787" at bounding box center [449, 443] width 209 height 14
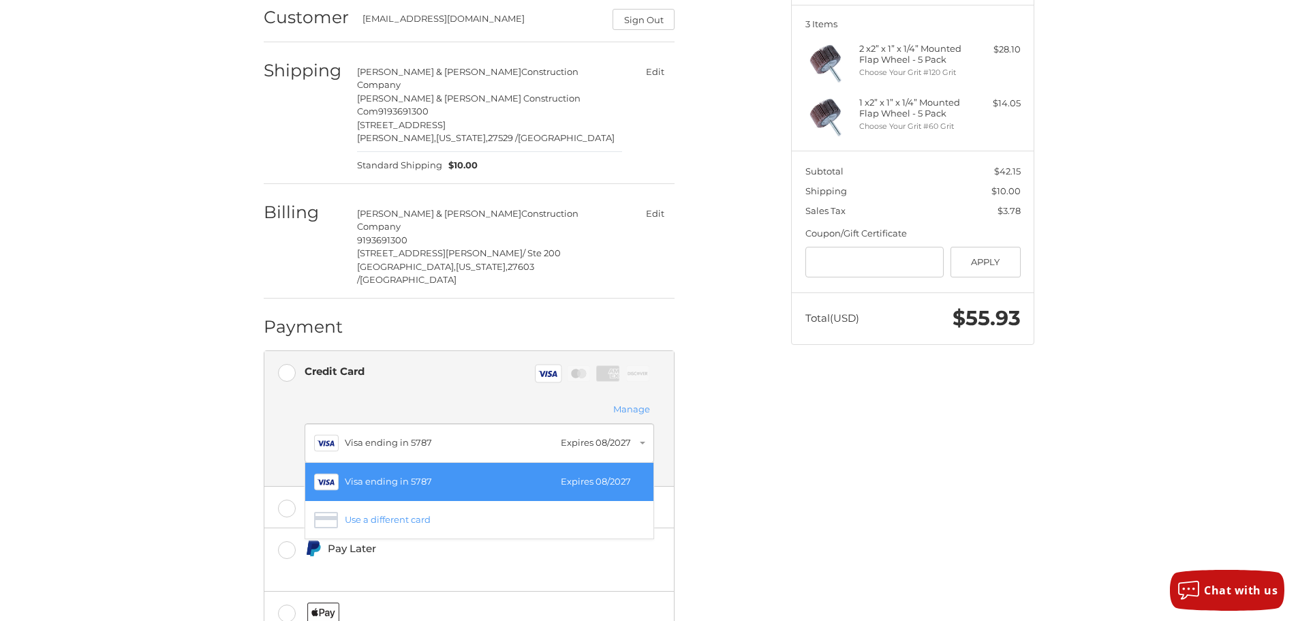
click at [402, 475] on div "Visa ending in 5787" at bounding box center [449, 482] width 209 height 14
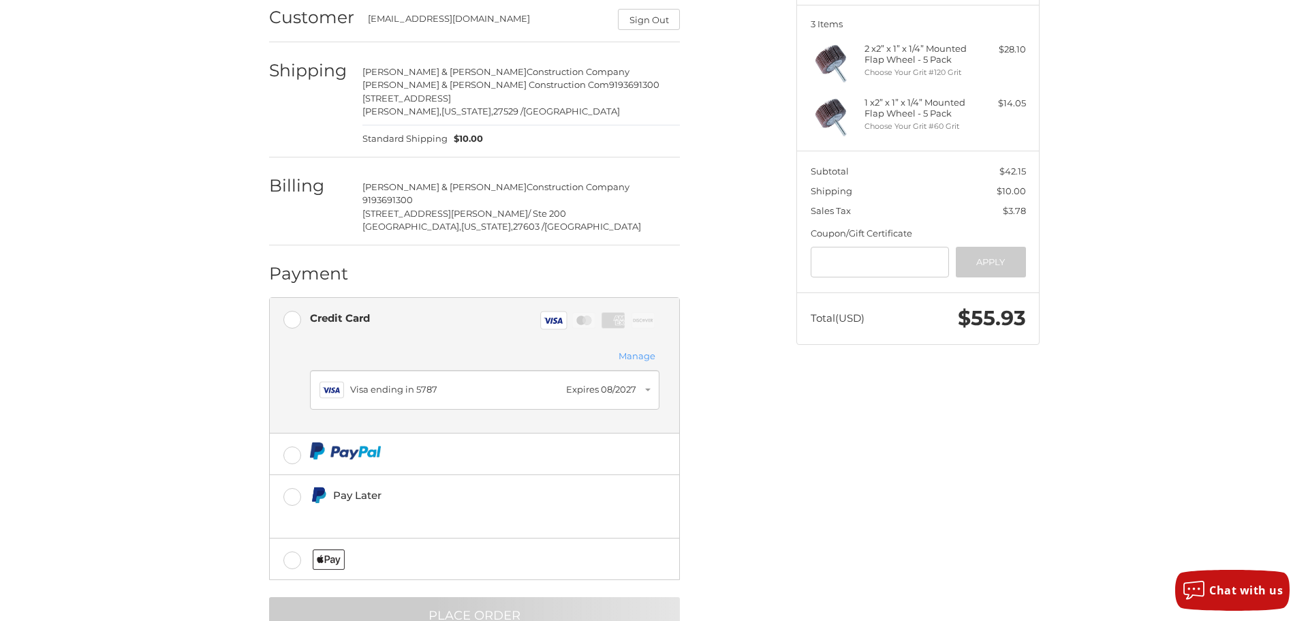
scroll to position [0, 0]
